Goal: Find specific page/section: Find specific page/section

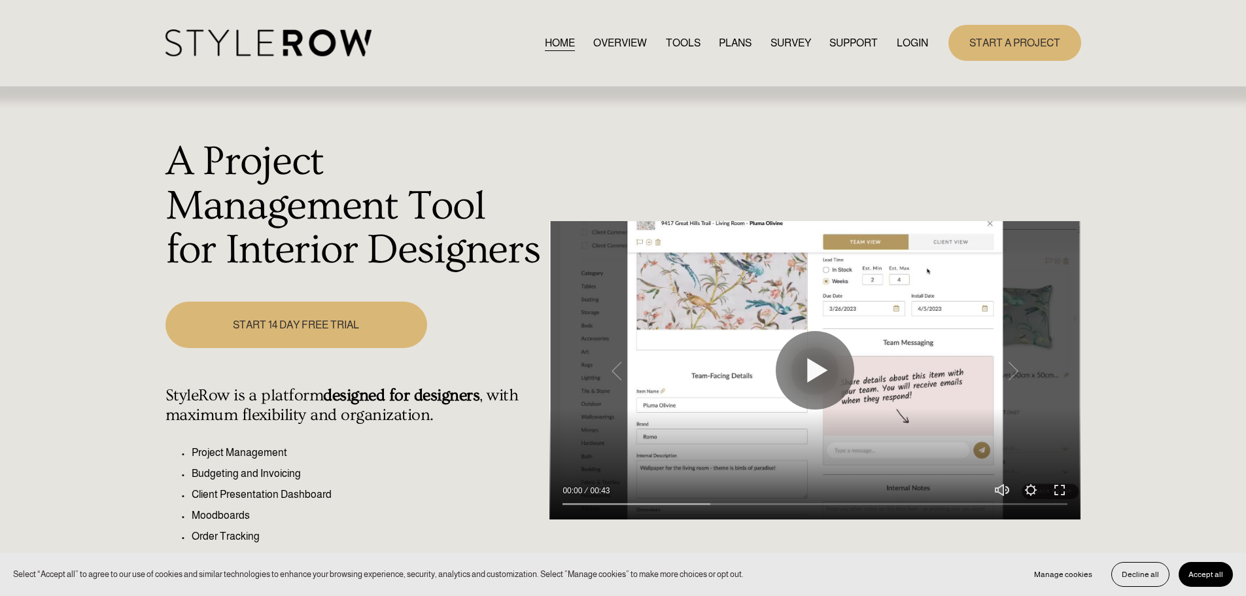
click at [928, 42] on div "START A PROJECT" at bounding box center [1004, 43] width 152 height 36
click at [915, 39] on link "LOGIN" at bounding box center [912, 43] width 31 height 18
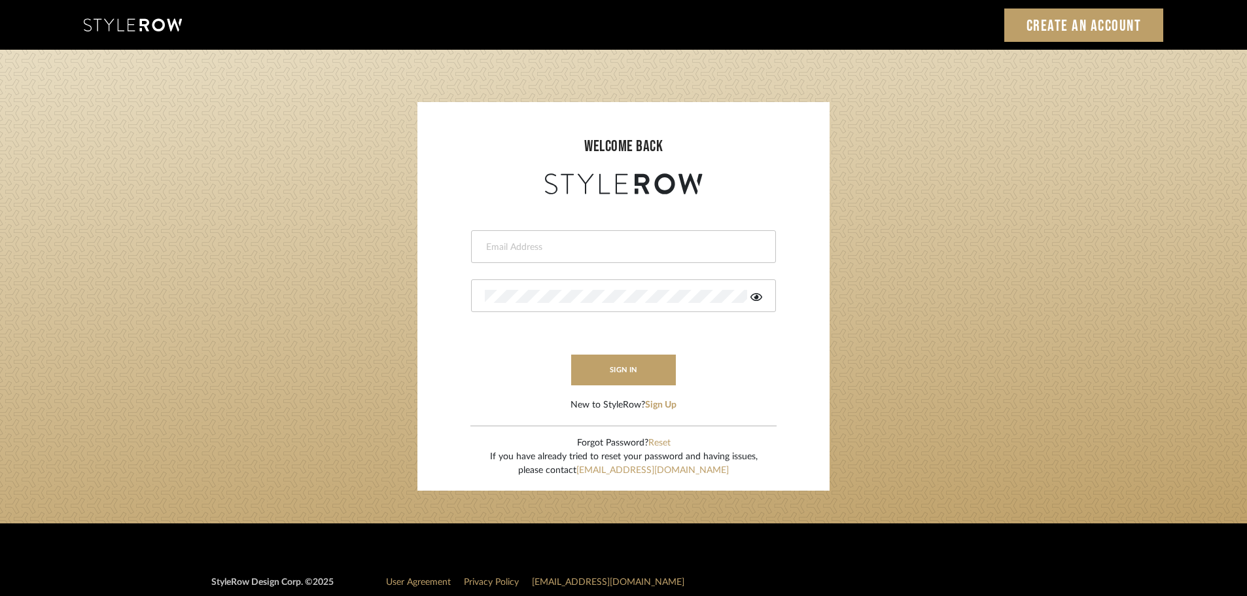
click at [708, 237] on div at bounding box center [623, 246] width 305 height 33
type input "h"
type input "c"
type input "hector@khrystentaylor.com"
click at [612, 368] on button "sign in" at bounding box center [623, 369] width 105 height 31
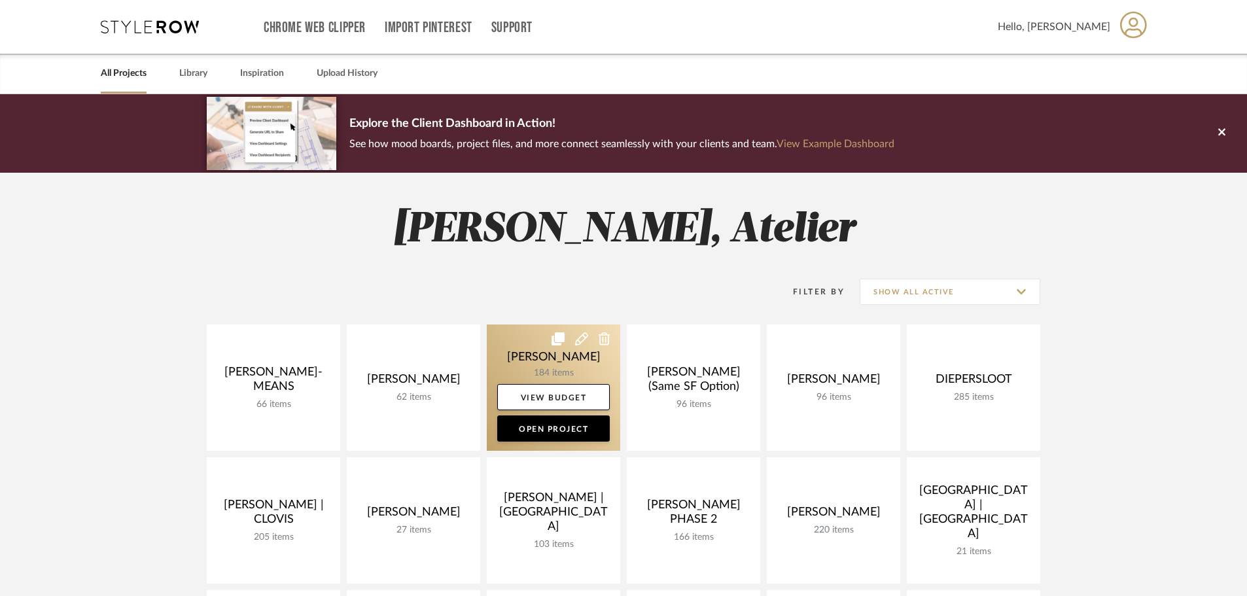
click at [550, 363] on link at bounding box center [553, 387] width 133 height 126
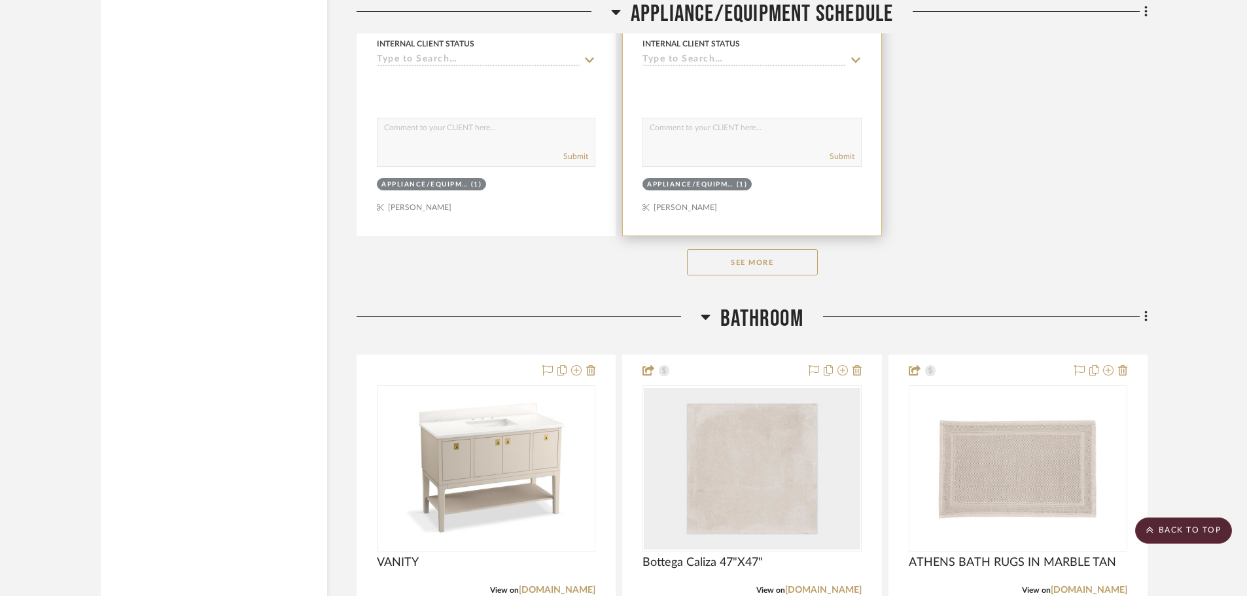
scroll to position [14977, 0]
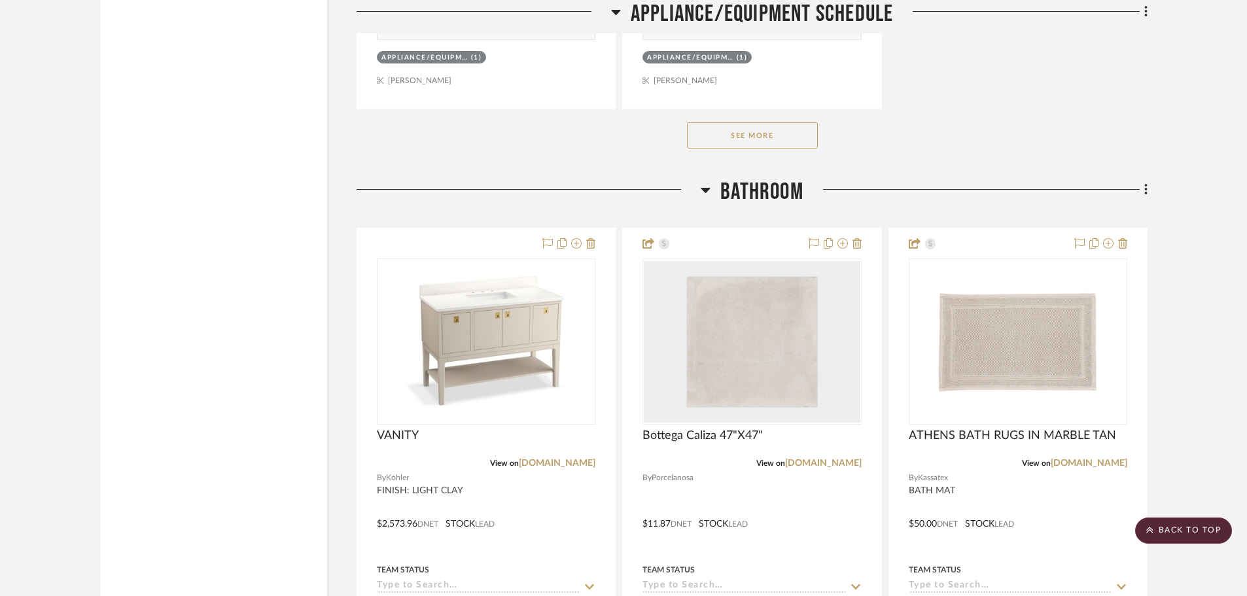
click at [755, 139] on button "See More" at bounding box center [752, 135] width 131 height 26
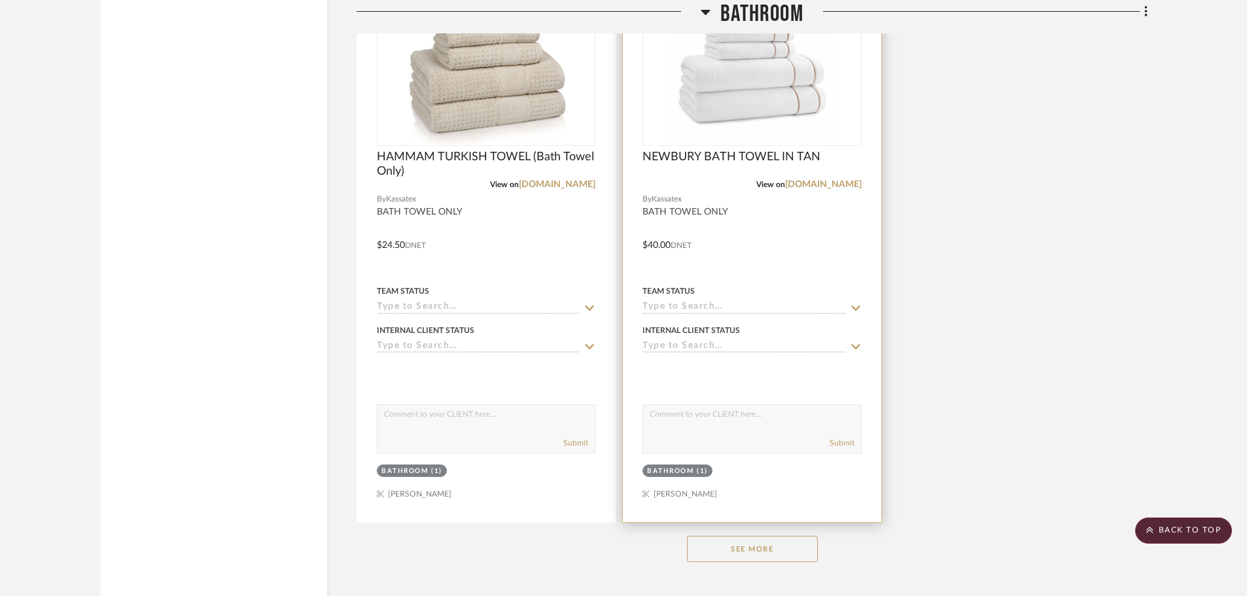
scroll to position [16677, 0]
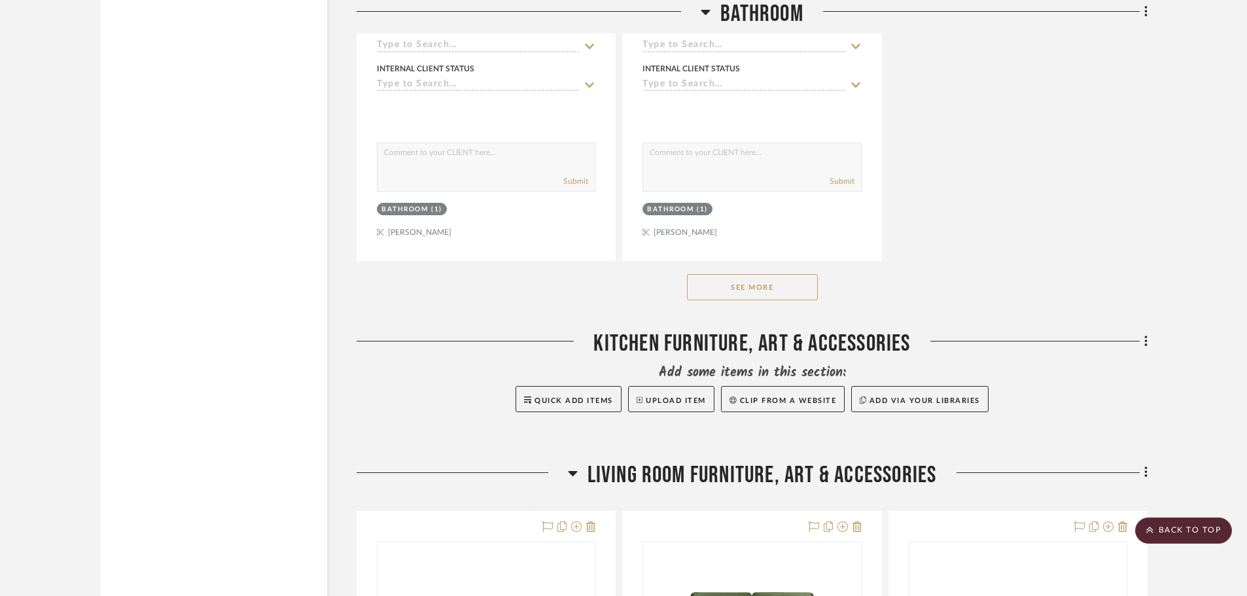
click at [784, 302] on div "See More" at bounding box center [751, 287] width 791 height 52
click at [785, 290] on button "See More" at bounding box center [752, 287] width 131 height 26
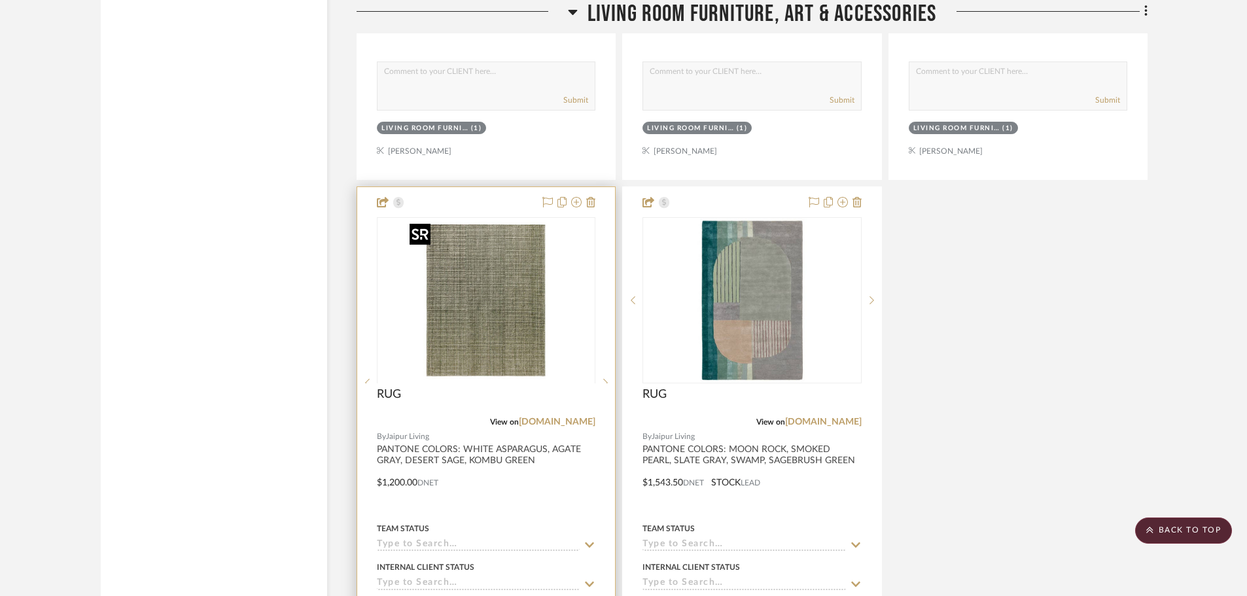
scroll to position [21059, 0]
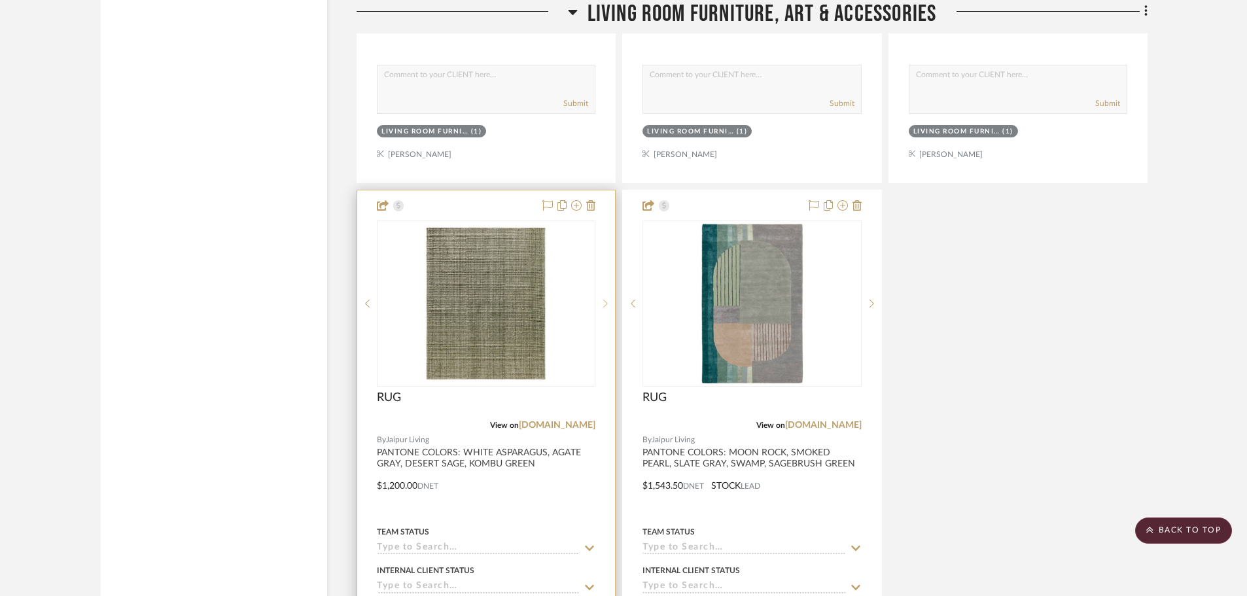
click at [604, 307] on icon at bounding box center [606, 304] width 5 height 8
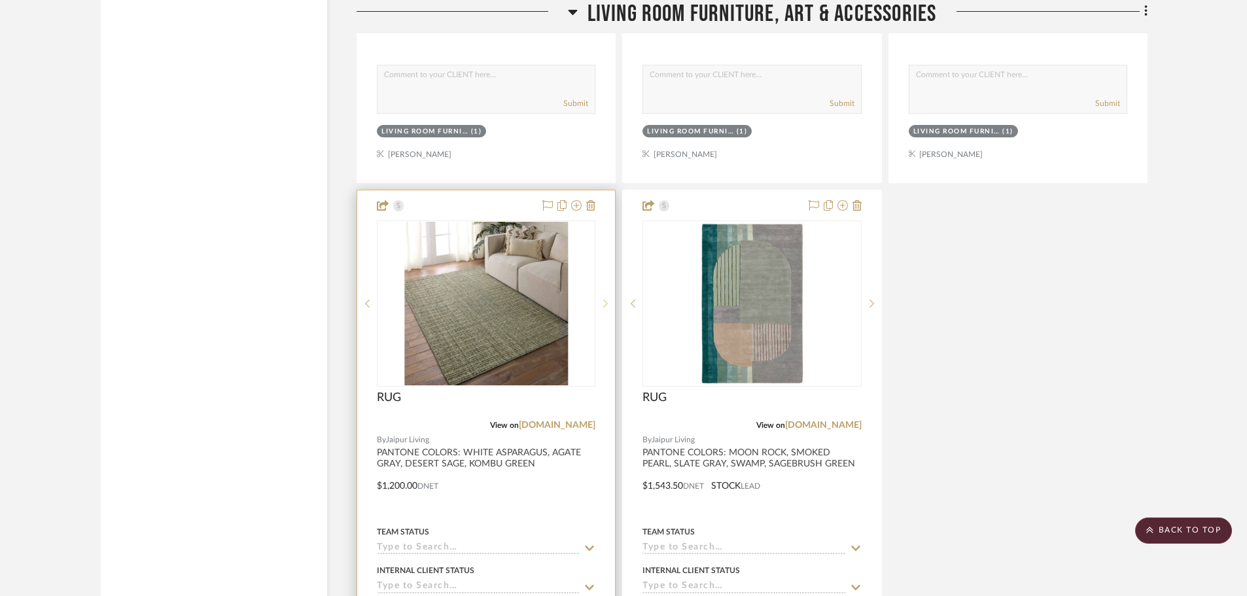
click at [604, 307] on icon at bounding box center [606, 304] width 5 height 8
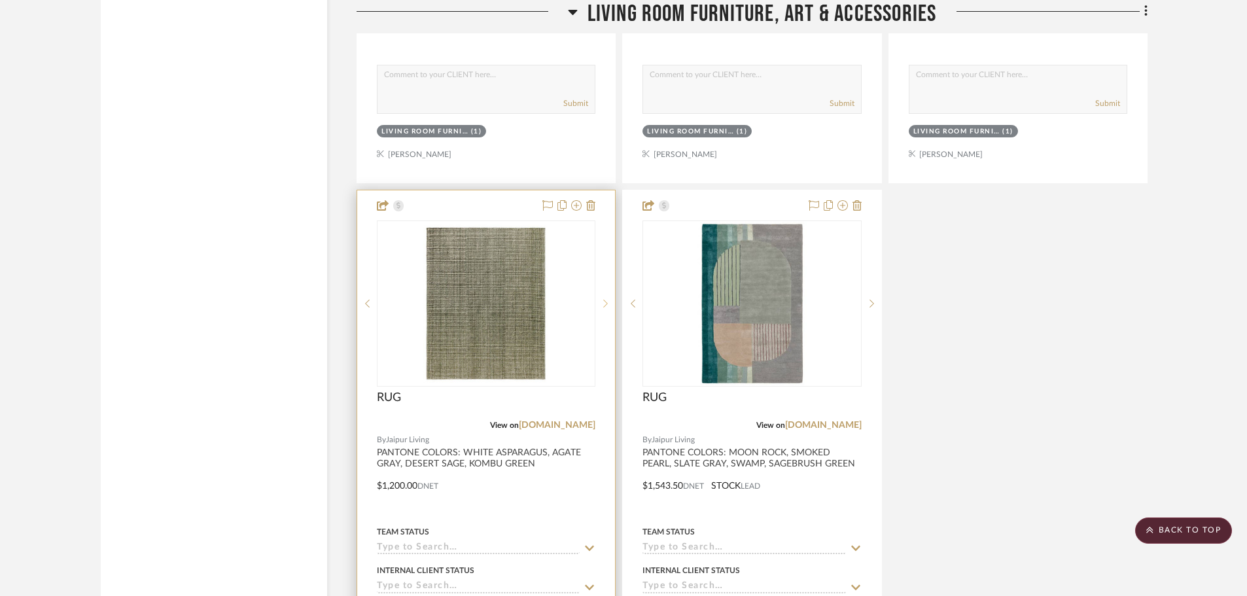
click at [604, 307] on icon at bounding box center [606, 304] width 5 height 8
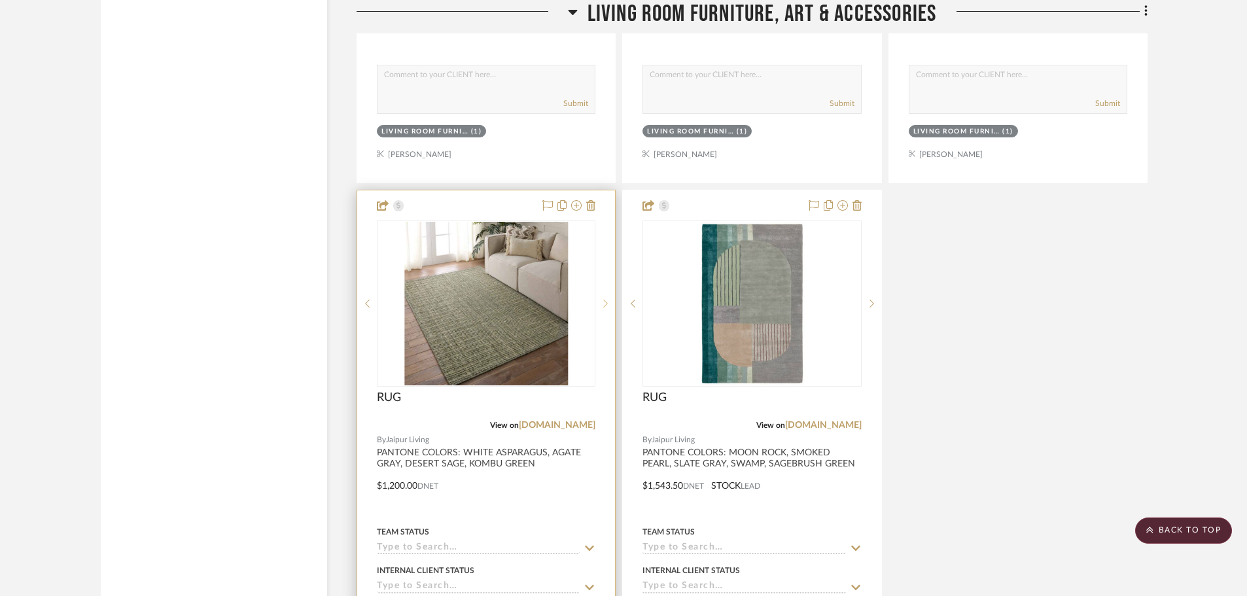
click at [604, 307] on icon at bounding box center [606, 304] width 5 height 8
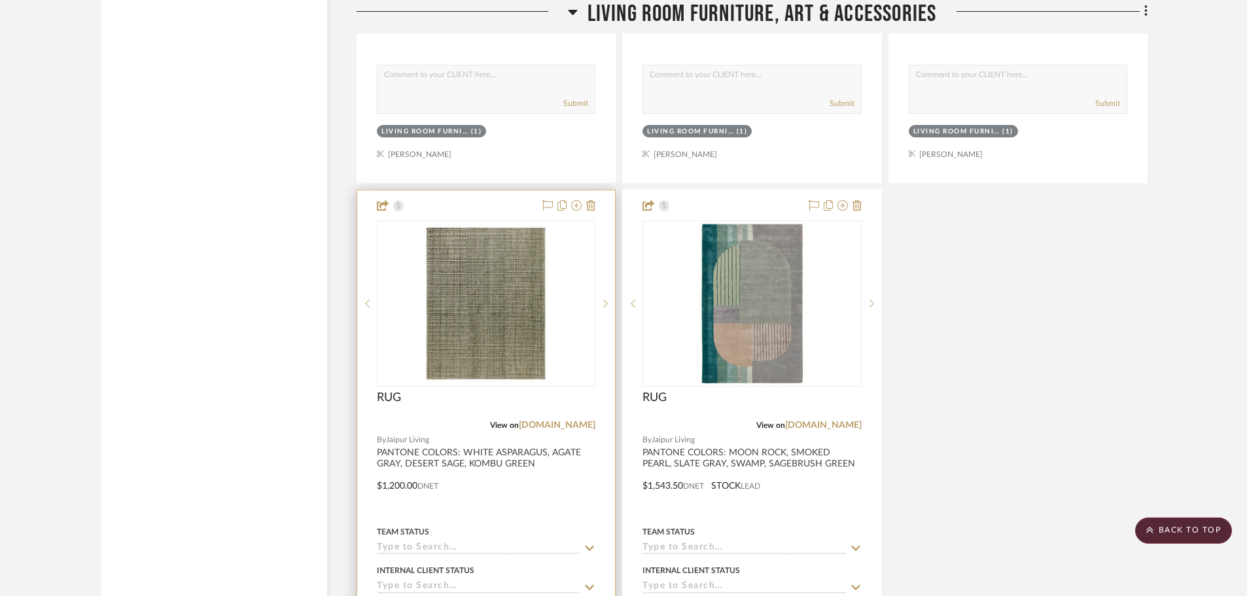
click at [569, 415] on div "RUG" at bounding box center [486, 404] width 218 height 29
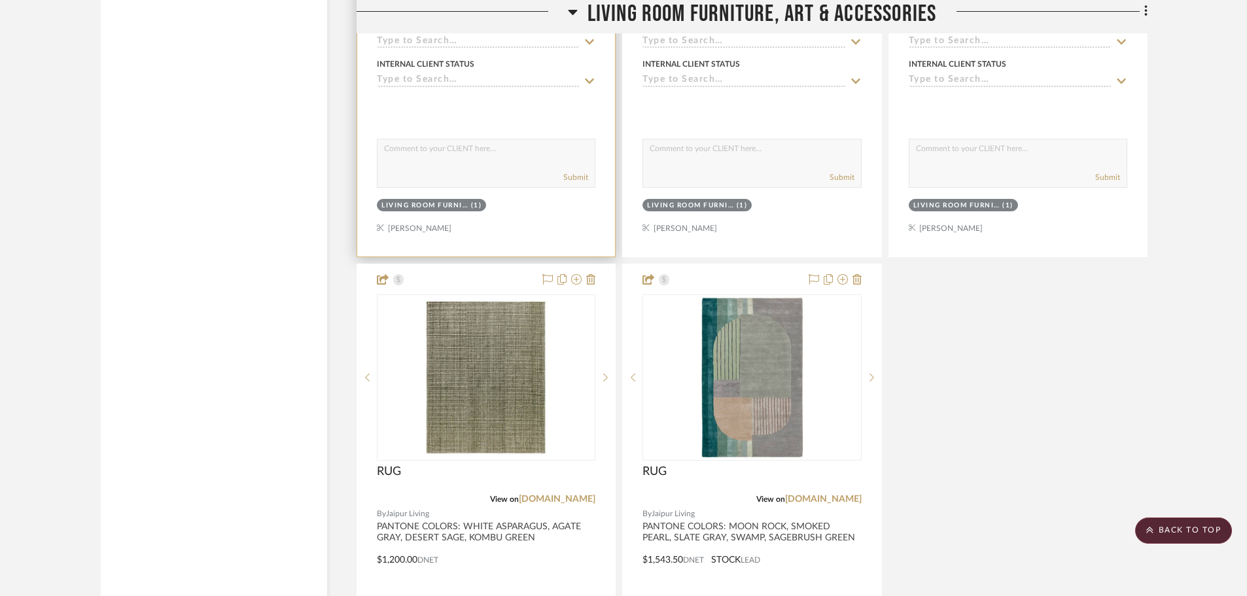
scroll to position [20994, 0]
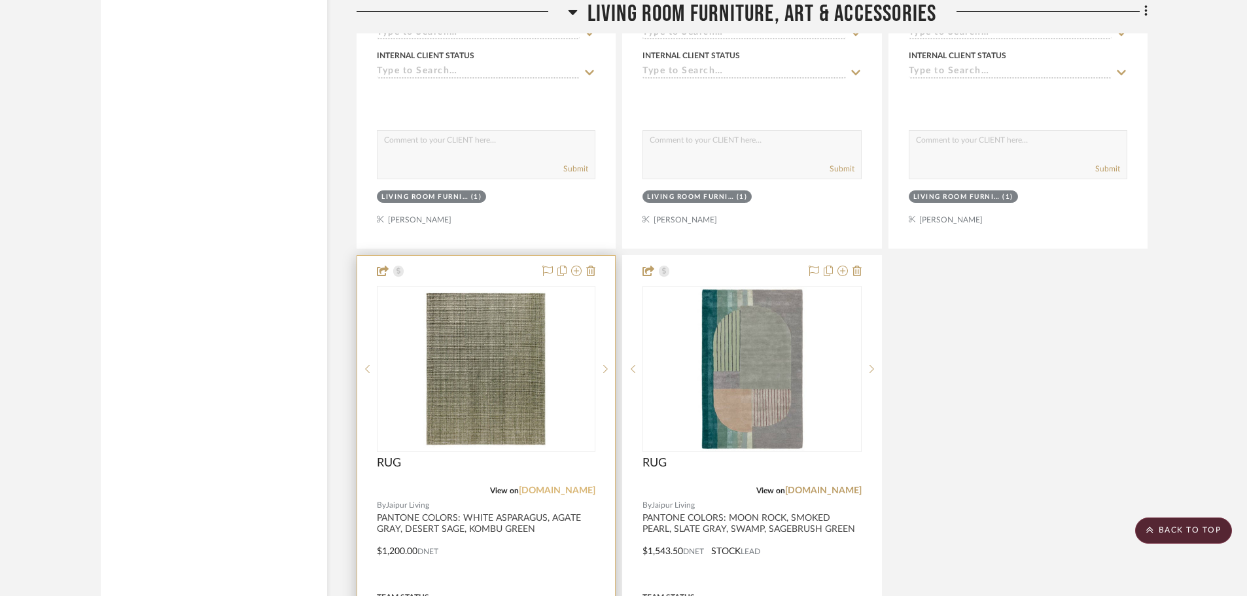
click at [564, 487] on link "[DOMAIN_NAME]" at bounding box center [557, 490] width 77 height 9
